Goal: Task Accomplishment & Management: Manage account settings

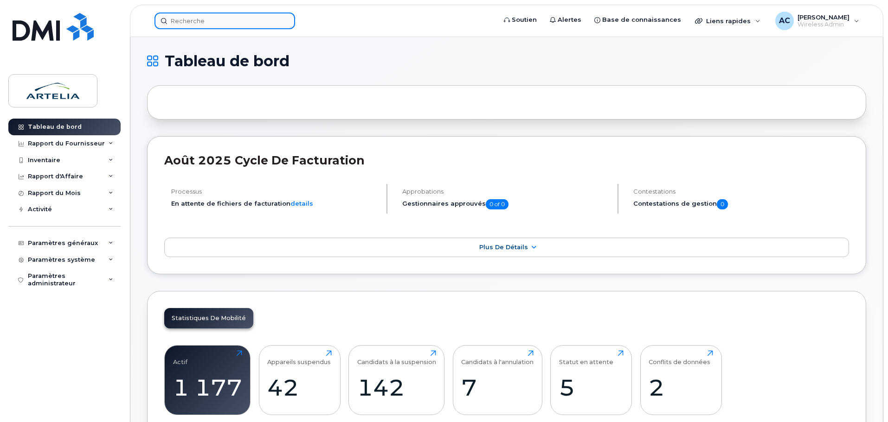
click at [224, 23] on input at bounding box center [224, 21] width 141 height 17
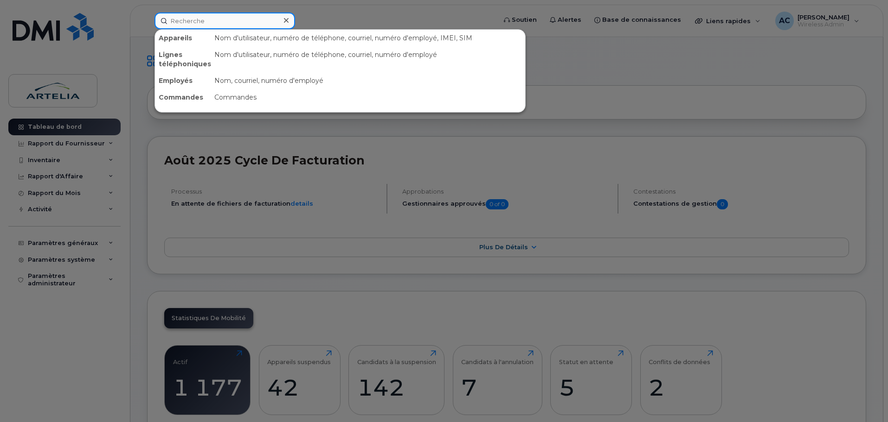
paste input "4182082123"
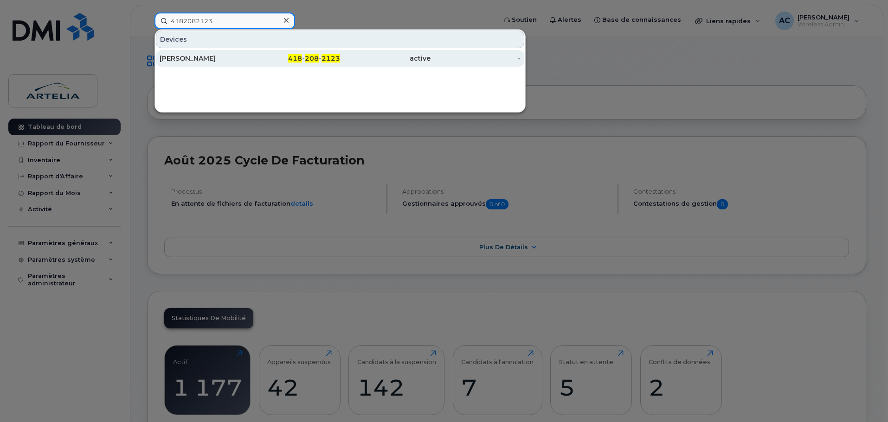
type input "4182082123"
click at [201, 58] on div "[PERSON_NAME]" at bounding box center [205, 58] width 90 height 9
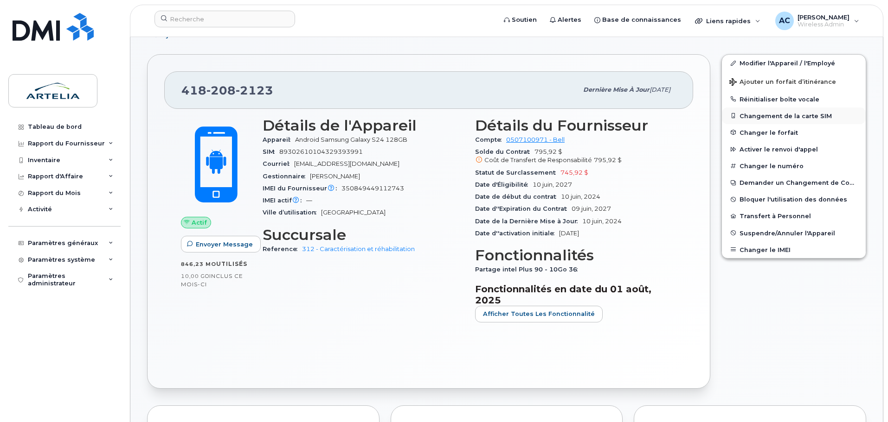
scroll to position [139, 0]
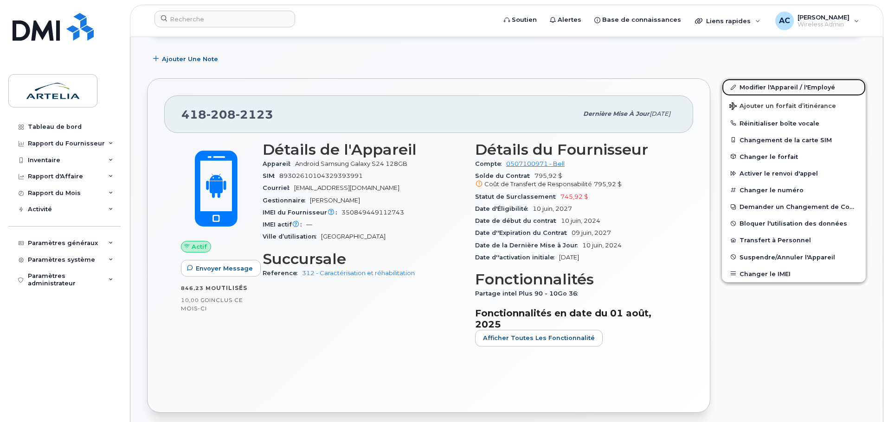
click at [764, 88] on link "Modifier l'Appareil / l'Employé" at bounding box center [794, 87] width 144 height 17
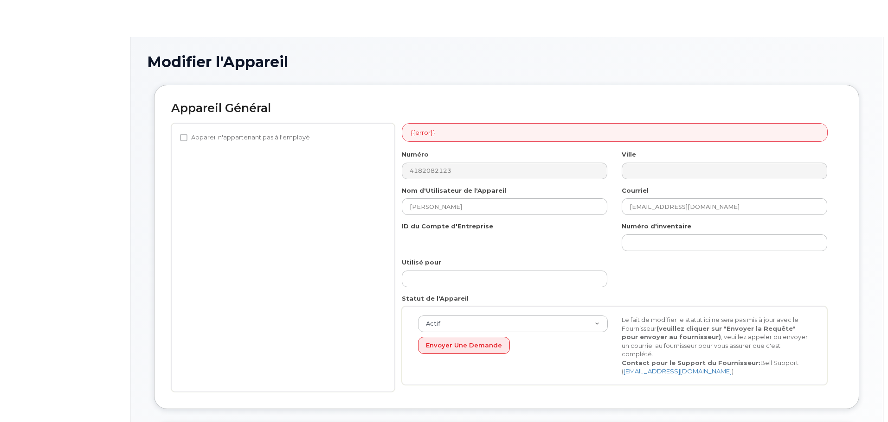
select select "29521995"
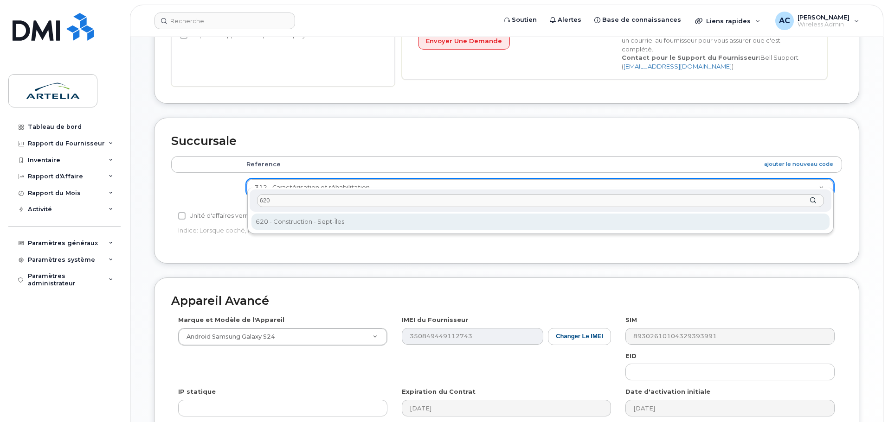
type input "620"
select select "29522015"
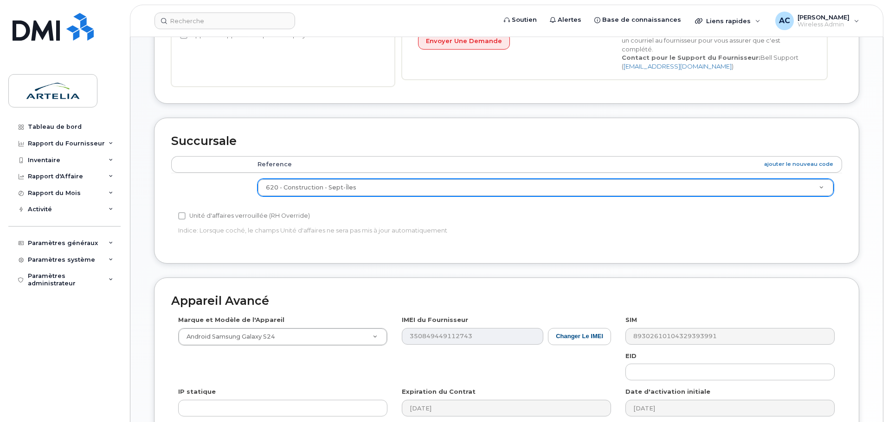
click at [395, 283] on div "Appareil Avancé Marque et Modèle de l'Appareil Android Samsung Galaxy S24 Andro…" at bounding box center [506, 377] width 705 height 199
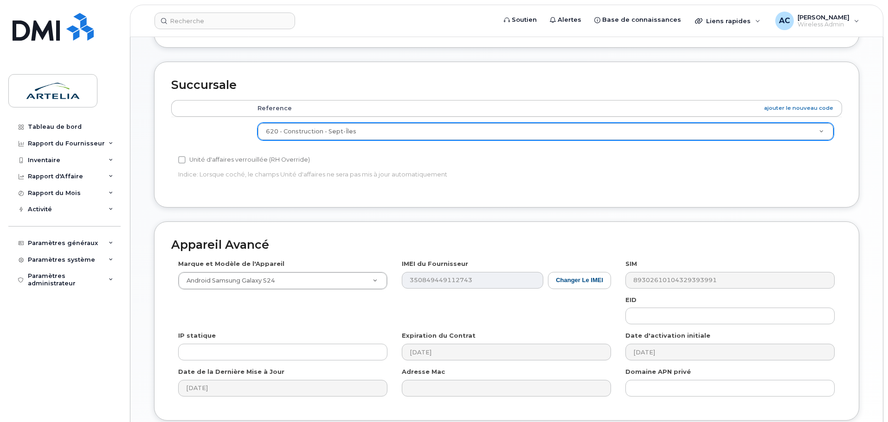
scroll to position [402, 0]
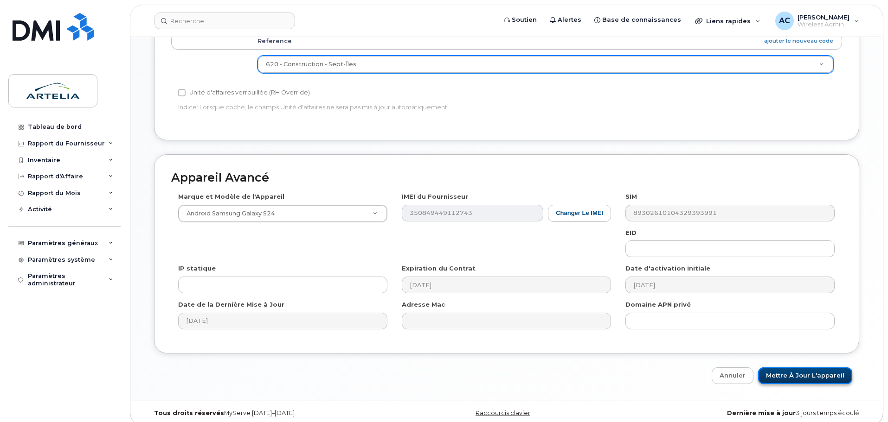
click at [812, 368] on input "Mettre à jour l'appareil" at bounding box center [805, 376] width 94 height 17
type input "Sauvegarde..."
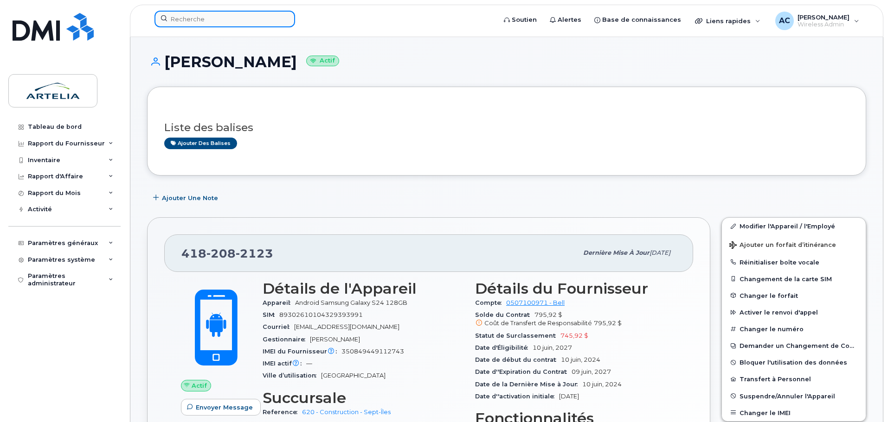
click at [214, 18] on input at bounding box center [224, 19] width 141 height 17
paste input "352519350158286"
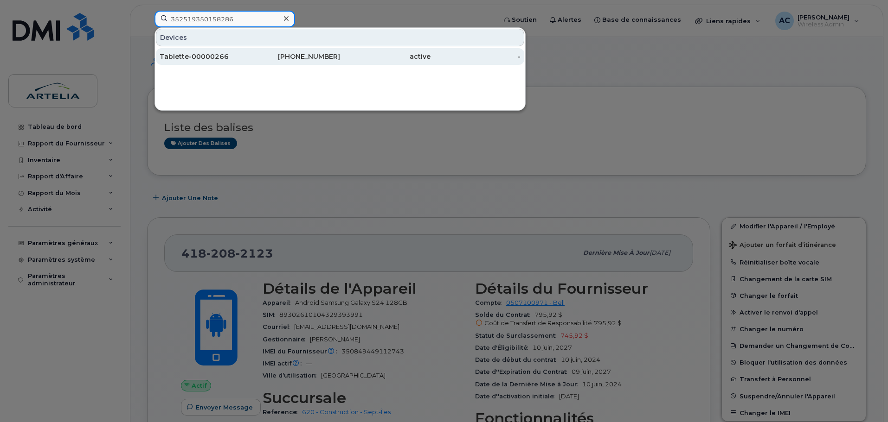
type input "352519350158286"
click at [200, 59] on div "Tablette-00000266" at bounding box center [205, 56] width 90 height 9
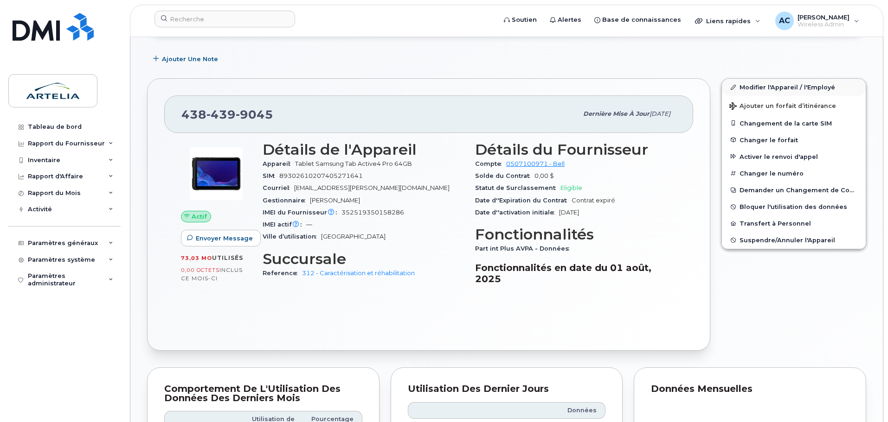
scroll to position [131, 0]
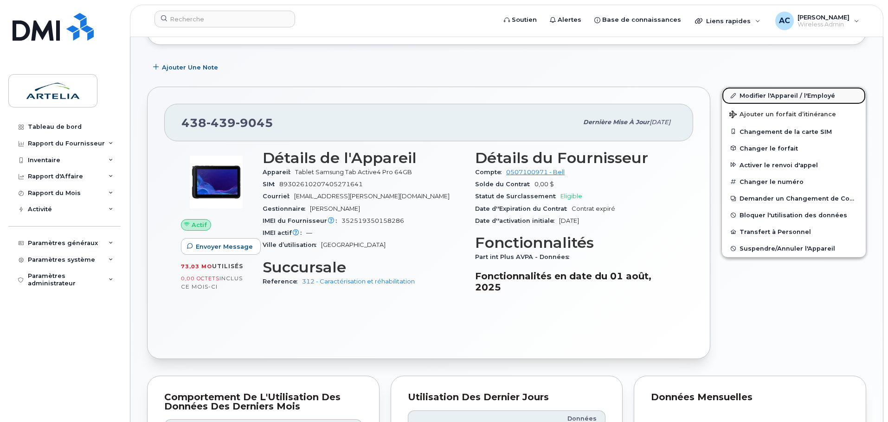
click at [773, 95] on link "Modifier l'Appareil / l'Employé" at bounding box center [794, 95] width 144 height 17
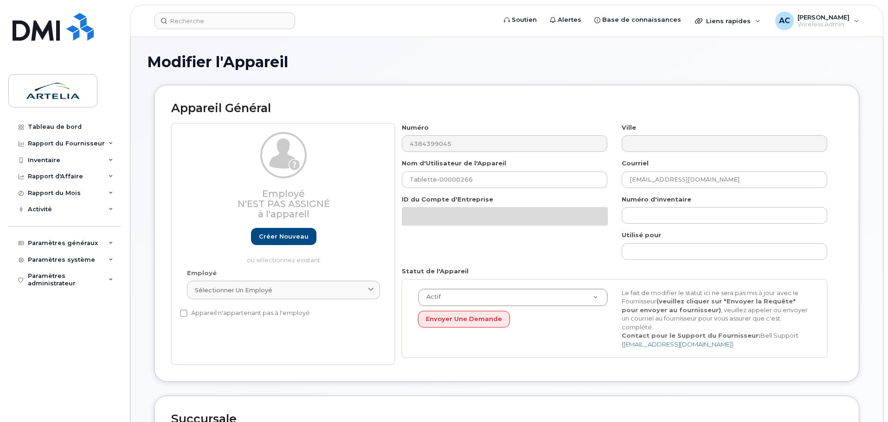
select select "29521995"
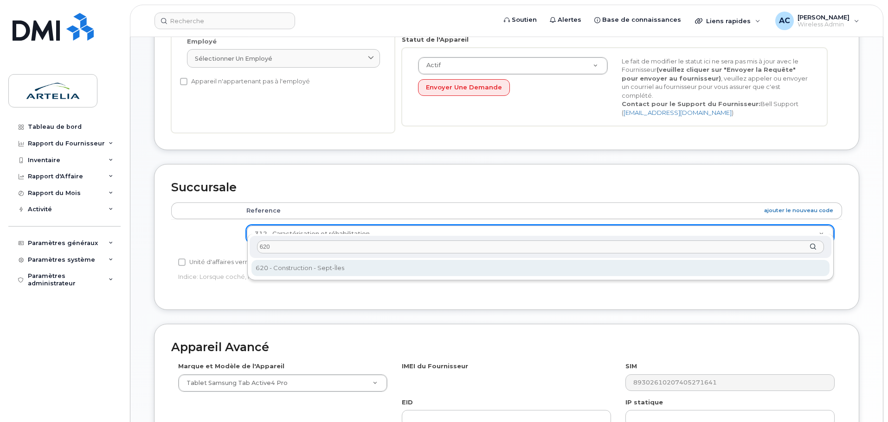
type input "620"
select select "29522015"
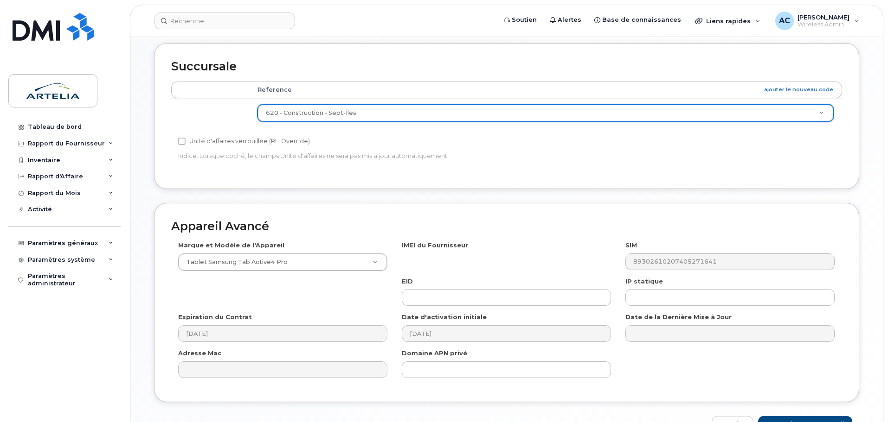
scroll to position [402, 0]
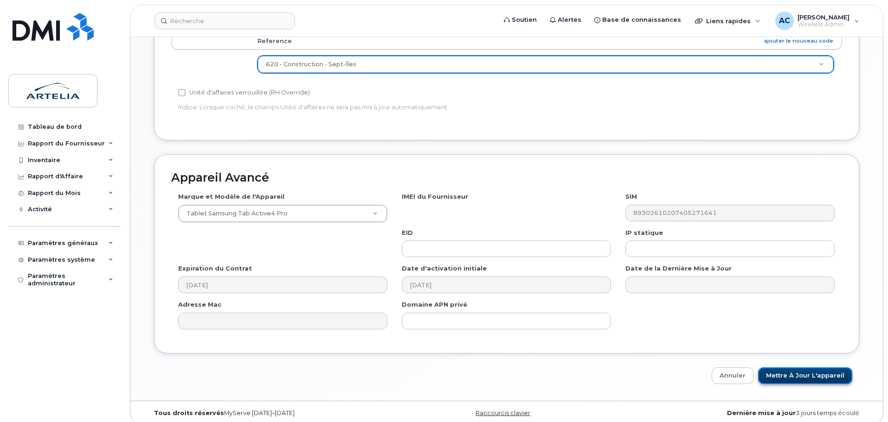
click at [813, 369] on input "Mettre à jour l'appareil" at bounding box center [805, 376] width 94 height 17
type input "Sauvegarde..."
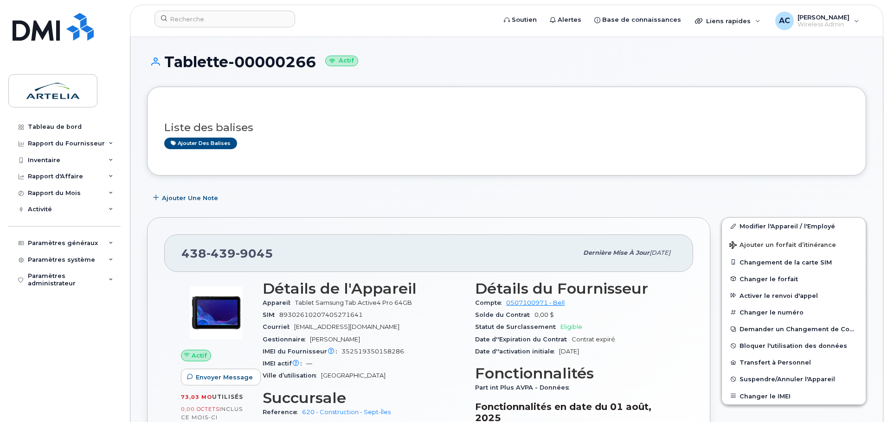
click at [711, 223] on div "[PHONE_NUMBER] Dernière mise à jour [DATE] Actif Envoyer Message 73,03 Mo  util…" at bounding box center [428, 354] width 574 height 284
